Goal: Task Accomplishment & Management: Manage account settings

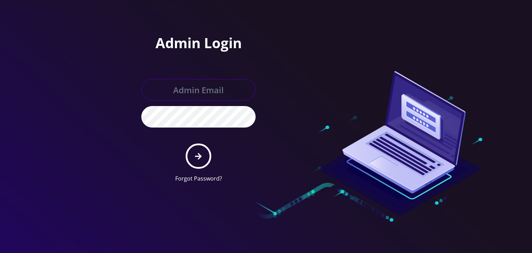
type input "[PERSON_NAME][EMAIL_ADDRESS][DOMAIN_NAME]"
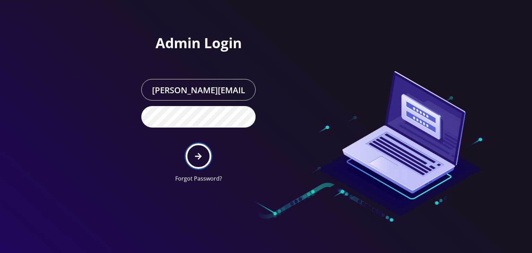
click at [201, 154] on icon "submit" at bounding box center [198, 157] width 7 height 8
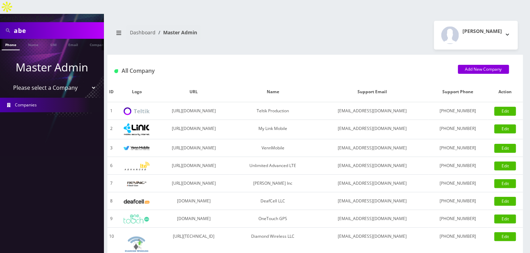
click at [65, 81] on select "Please select a Company Teltik Production My Link Mobile VennMobile Unlimited A…" at bounding box center [52, 87] width 88 height 13
click at [8, 81] on select "Please select a Company Teltik Production My Link Mobile VennMobile Unlimited A…" at bounding box center [52, 87] width 88 height 13
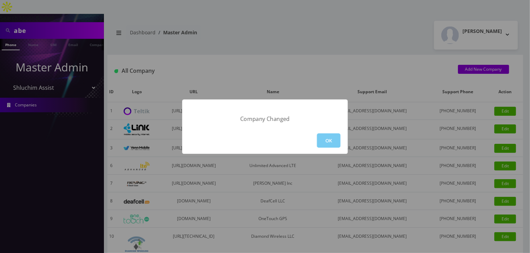
click at [328, 134] on button "OK" at bounding box center [329, 140] width 24 height 14
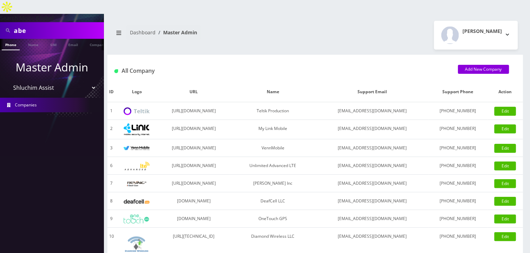
click at [57, 96] on li "Companies" at bounding box center [52, 105] width 104 height 18
click at [59, 81] on select "Please select a Company Teltik Production My Link Mobile VennMobile Unlimited A…" at bounding box center [52, 87] width 88 height 13
select select "13"
click at [8, 81] on select "Please select a Company Teltik Production My Link Mobile VennMobile Unlimited A…" at bounding box center [52, 87] width 88 height 13
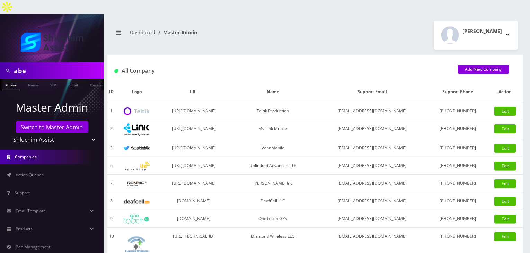
click at [61, 133] on select "Teltik Production My Link Mobile VennMobile Unlimited Advanced LTE Rexing Inc D…" at bounding box center [52, 139] width 88 height 13
select select "13"
click at [8, 133] on select "Teltik Production My Link Mobile VennMobile Unlimited Advanced LTE Rexing Inc D…" at bounding box center [52, 139] width 88 height 13
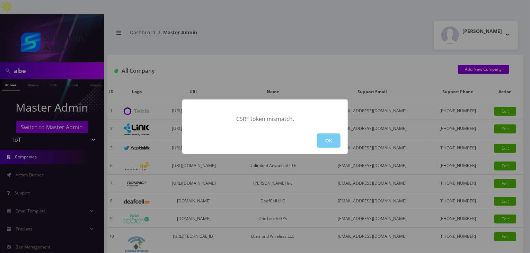
click at [325, 141] on button "OK" at bounding box center [329, 140] width 24 height 14
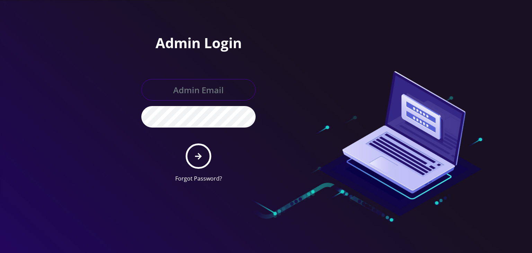
type input "boris@teltik.com"
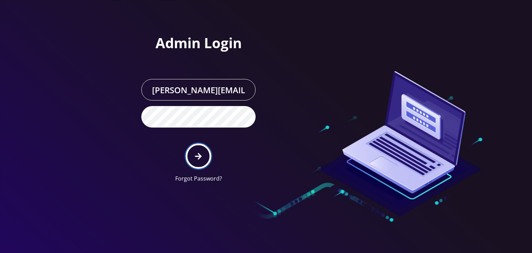
click at [197, 154] on icon "submit" at bounding box center [198, 157] width 7 height 8
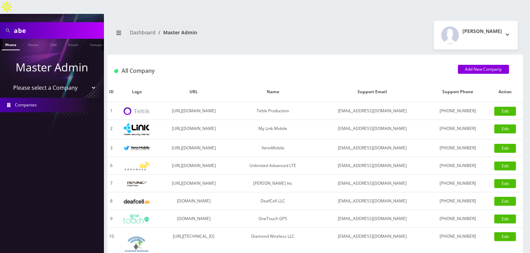
drag, startPoint x: 55, startPoint y: 76, endPoint x: 54, endPoint y: 80, distance: 3.7
click at [55, 81] on select "Please select a Company Teltik Production My Link Mobile VennMobile Unlimited A…" at bounding box center [52, 87] width 88 height 13
select select "13"
click at [8, 81] on select "Please select a Company Teltik Production My Link Mobile VennMobile Unlimited A…" at bounding box center [52, 87] width 88 height 13
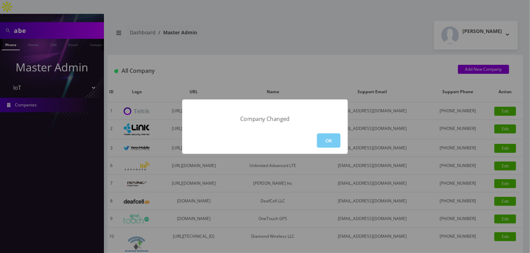
click at [326, 138] on button "OK" at bounding box center [329, 140] width 24 height 14
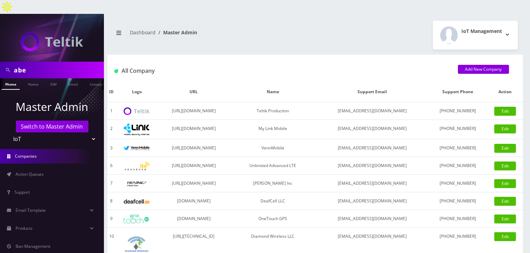
click at [376, 55] on div "All Company Add New Company" at bounding box center [315, 68] width 416 height 27
click at [39, 171] on span "Action Queues" at bounding box center [30, 174] width 28 height 6
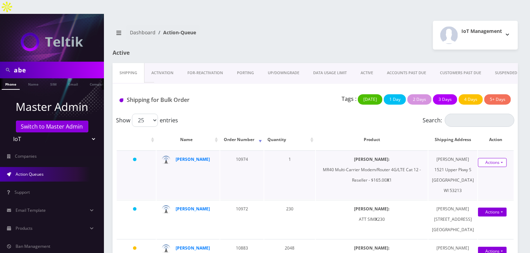
click at [488, 158] on link "Actions" at bounding box center [492, 162] width 29 height 9
click at [479, 170] on link "Shipped" at bounding box center [488, 175] width 55 height 10
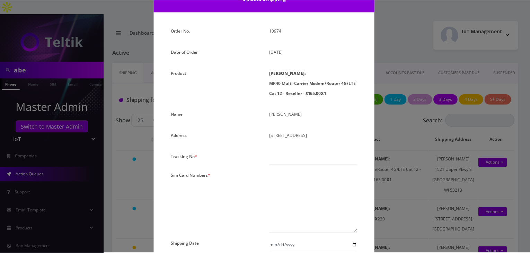
scroll to position [69, 0]
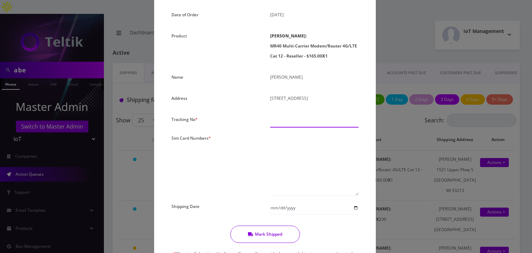
click at [283, 121] on input "text" at bounding box center [314, 120] width 88 height 13
paste input "392069746194"
type input "392069746194"
click at [289, 143] on textarea at bounding box center [314, 164] width 88 height 63
click at [301, 145] on textarea at bounding box center [314, 164] width 88 height 63
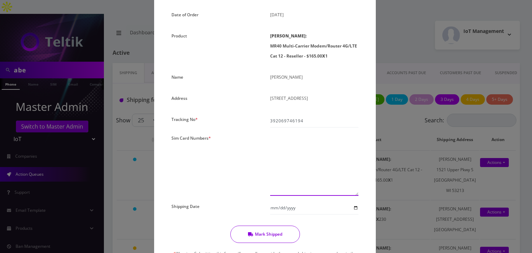
paste textarea "0000000000000000"
type textarea "00000000000000011051"
click at [355, 208] on input "Shipping Date" at bounding box center [314, 207] width 88 height 13
click at [354, 207] on input "2025-08-13" at bounding box center [314, 207] width 88 height 13
type input "2025-08-12"
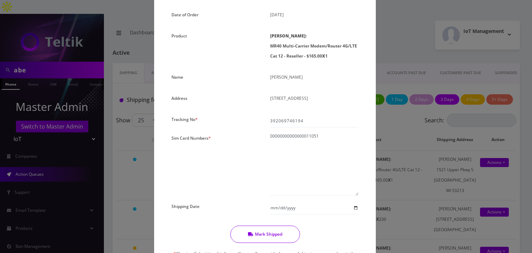
click at [274, 232] on button "Mark Shipped" at bounding box center [265, 234] width 70 height 17
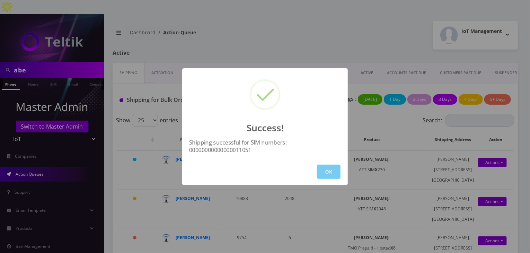
click at [340, 166] on button "OK" at bounding box center [329, 172] width 24 height 14
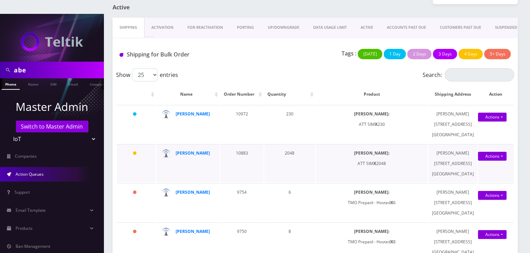
scroll to position [104, 0]
